Goal: Understand process/instructions

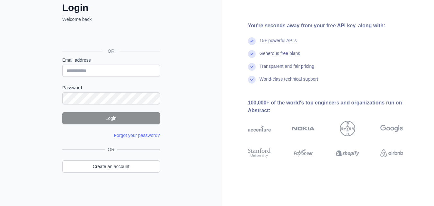
scroll to position [1, 0]
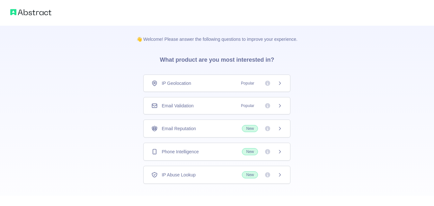
click at [226, 103] on div "Email Validation Popular" at bounding box center [216, 106] width 131 height 6
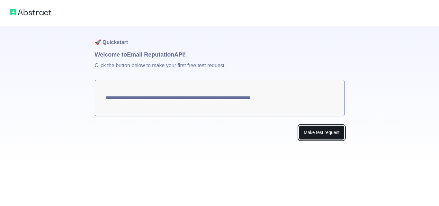
click at [312, 132] on button "Make test request" at bounding box center [321, 132] width 45 height 14
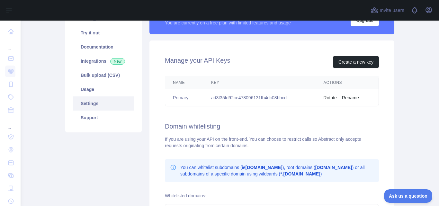
click at [239, 97] on td "ad3f35fd92ce478096131fb4dc08bbcd" at bounding box center [260, 97] width 113 height 17
copy td "ad3f35fd92ce478096131fb4dc08bbcd"
